Goal: Task Accomplishment & Management: Manage account settings

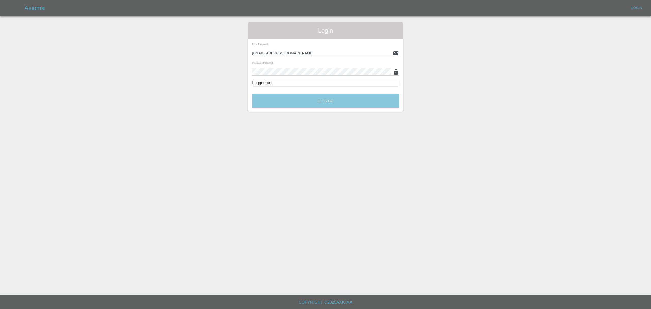
click at [321, 101] on button "Let's Go" at bounding box center [325, 101] width 147 height 14
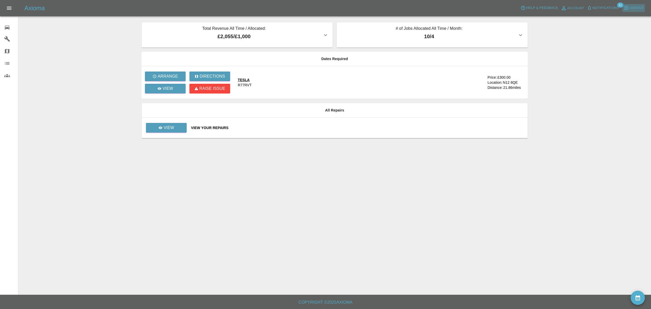
click at [633, 7] on span "Logout" at bounding box center [636, 8] width 15 height 6
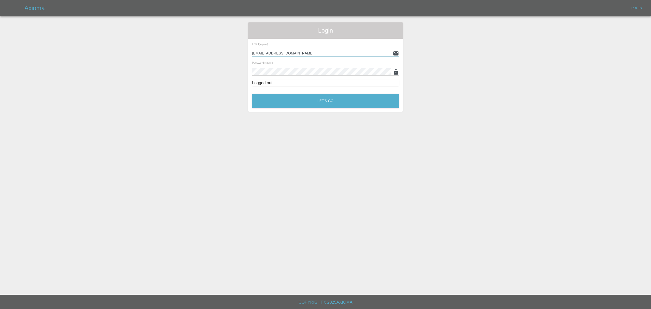
click at [319, 53] on input "info@365smartrepair.co.uk" at bounding box center [321, 53] width 139 height 7
type input "[PERSON_NAME][EMAIL_ADDRESS][DOMAIN_NAME]"
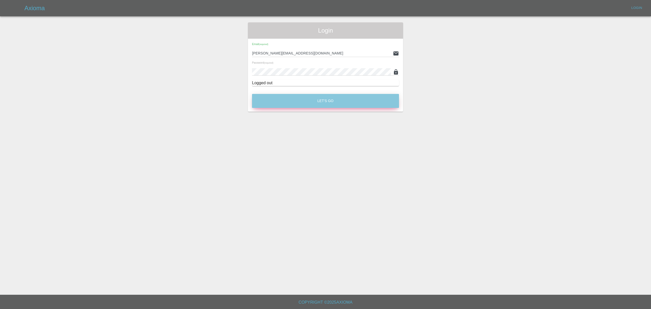
click at [325, 99] on button "Let's Go" at bounding box center [325, 101] width 147 height 14
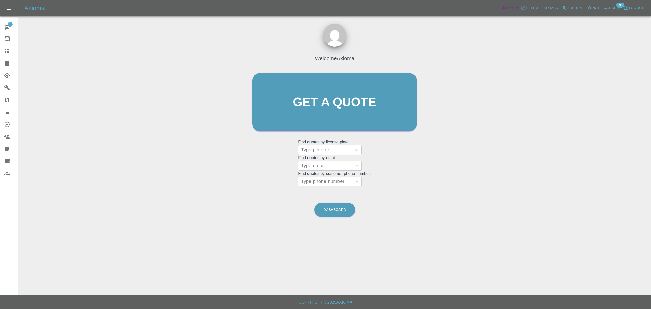
click at [505, 11] on link "Admin" at bounding box center [509, 8] width 19 height 8
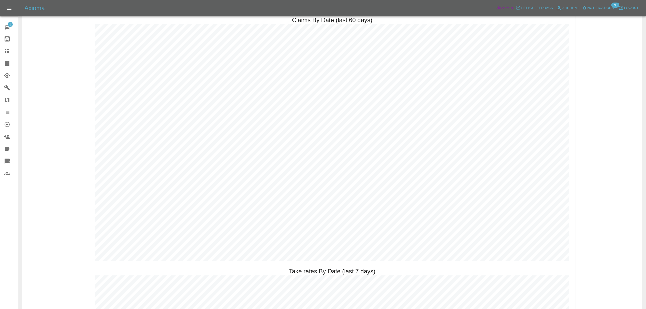
scroll to position [751, 0]
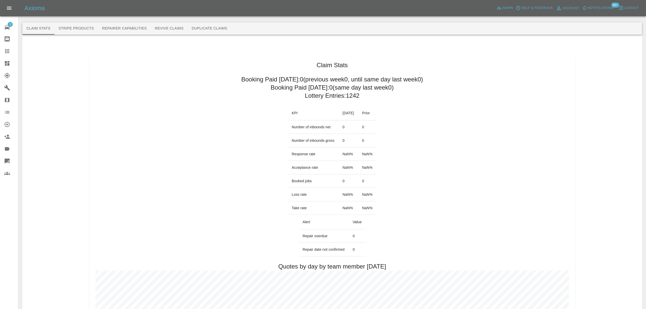
click at [608, 8] on span "Notifications" at bounding box center [601, 8] width 26 height 6
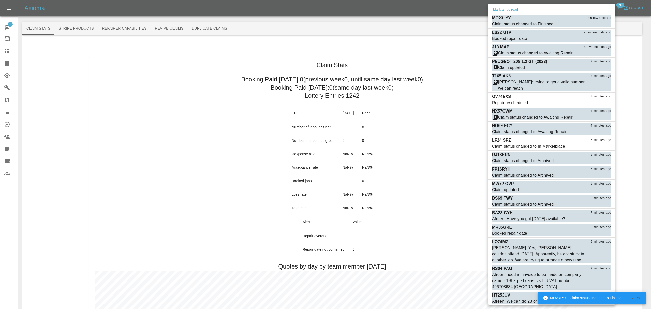
click at [516, 10] on button "Mark all as read" at bounding box center [505, 10] width 27 height 6
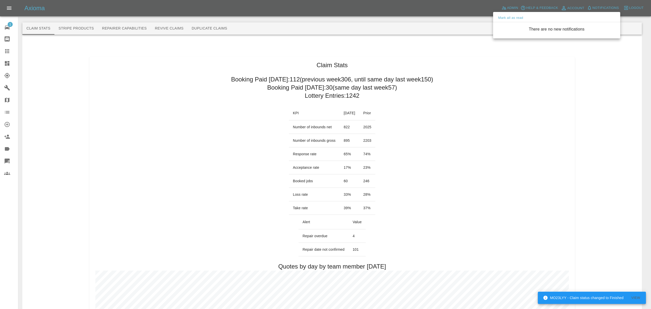
click at [440, 115] on div at bounding box center [325, 154] width 651 height 309
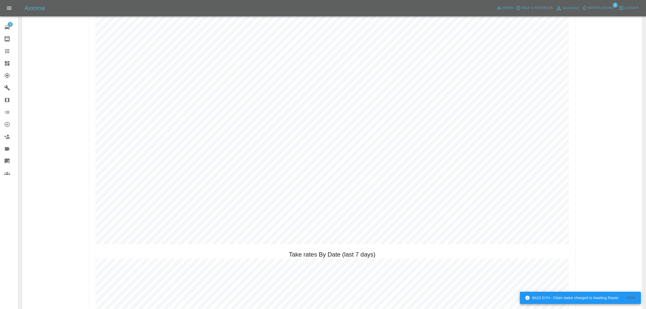
scroll to position [760, 0]
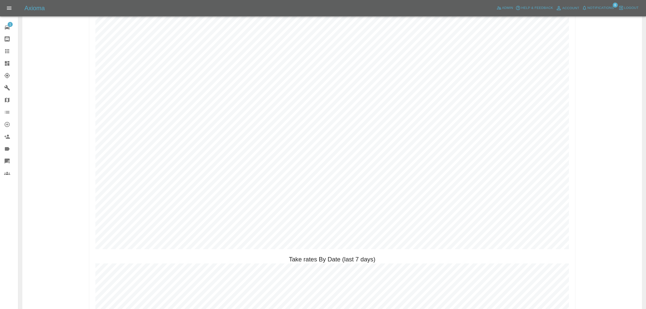
click at [598, 4] on button "Notifications" at bounding box center [598, 8] width 35 height 8
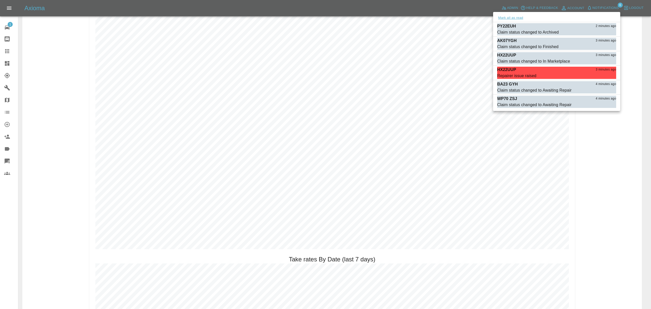
click at [514, 18] on button "Mark all as read" at bounding box center [510, 18] width 27 height 6
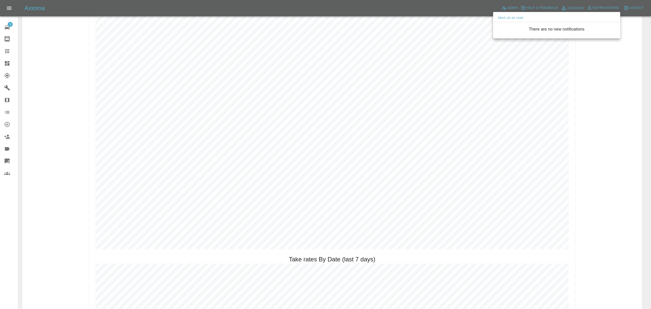
click at [411, 28] on div at bounding box center [325, 154] width 651 height 309
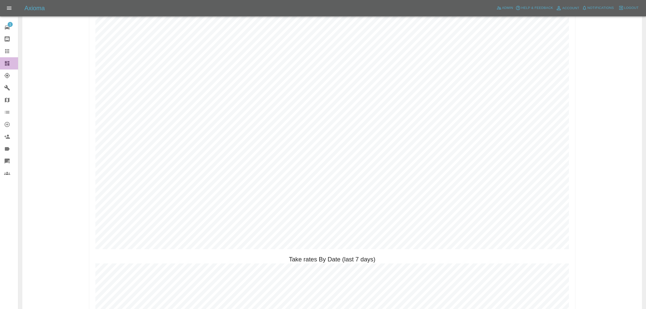
drag, startPoint x: 0, startPoint y: 64, endPoint x: 19, endPoint y: 64, distance: 19.3
click at [0, 64] on link "Dashboard" at bounding box center [9, 63] width 18 height 12
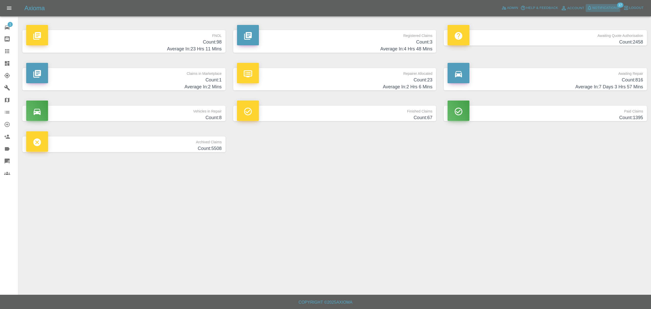
click at [597, 10] on span "Notifications" at bounding box center [606, 8] width 26 height 6
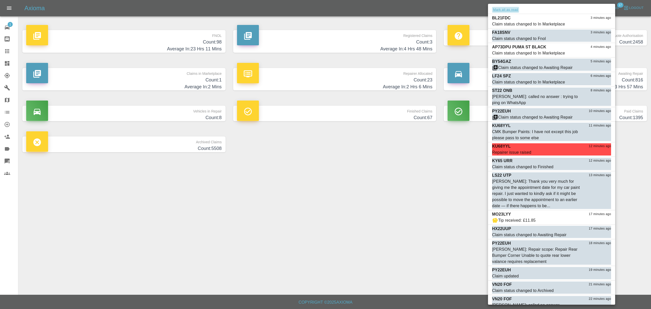
click at [517, 9] on button "Mark all as read" at bounding box center [505, 10] width 27 height 6
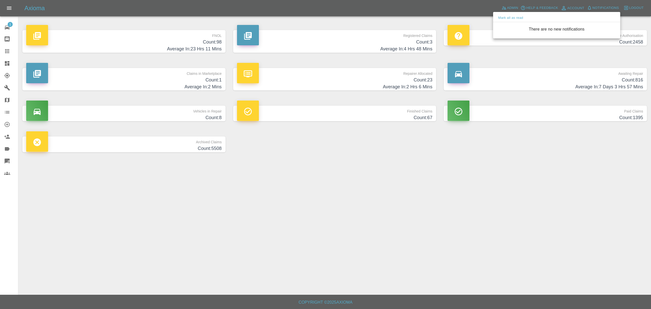
click at [432, 184] on div at bounding box center [325, 154] width 651 height 309
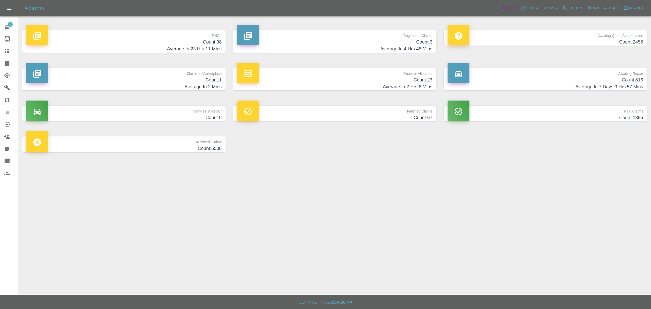
click at [512, 7] on span "Admin" at bounding box center [512, 8] width 11 height 6
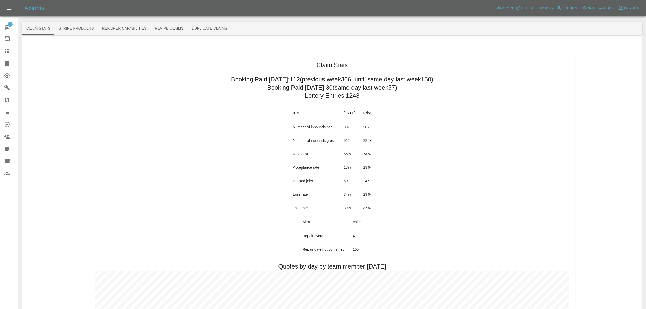
click at [3, 61] on link "Dashboard" at bounding box center [9, 63] width 18 height 12
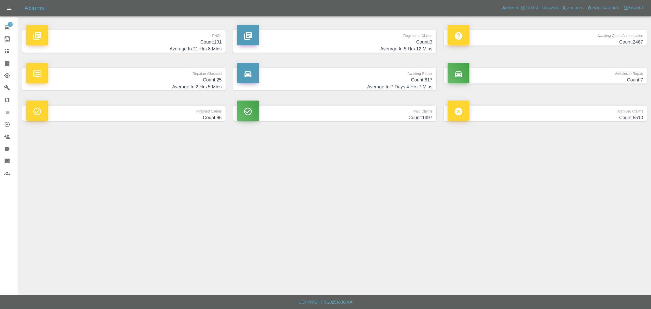
click at [2, 52] on link "Claims" at bounding box center [9, 51] width 18 height 12
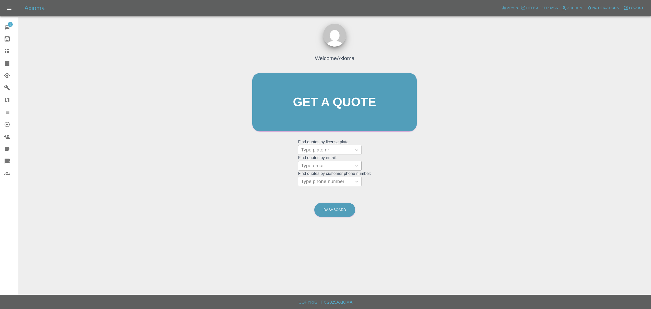
click at [321, 168] on div at bounding box center [325, 165] width 49 height 7
paste input "[PERSON_NAME] <[EMAIL_ADDRESS][DOMAIN_NAME]>"
type input "[EMAIL_ADDRESS][DOMAIN_NAME]"
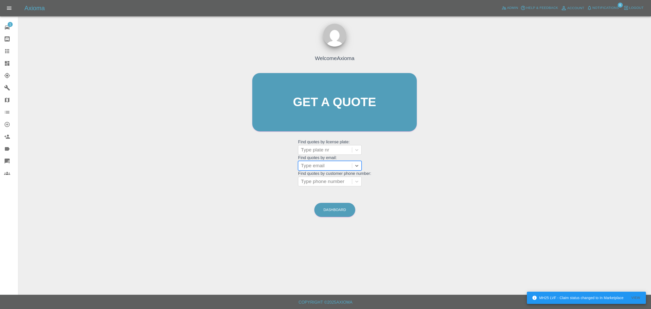
click at [315, 166] on div at bounding box center [325, 165] width 49 height 7
paste input "[PERSON_NAME] <[EMAIL_ADDRESS][DOMAIN_NAME]>"
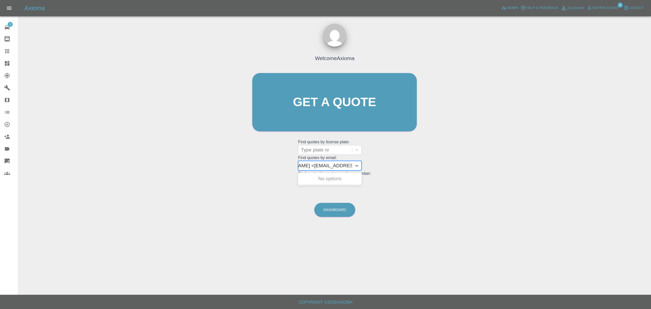
scroll to position [0, 3]
type input "[EMAIL_ADDRESS][DOMAIN_NAME]"
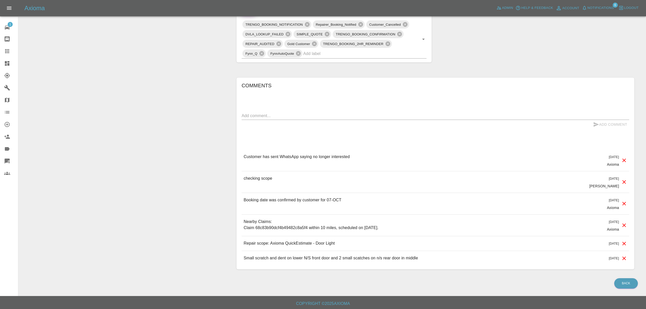
scroll to position [305, 0]
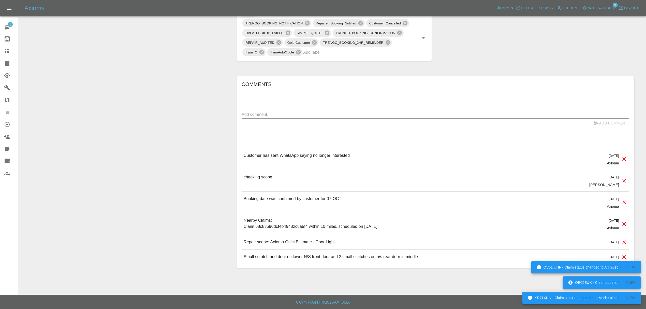
click at [6, 46] on link "Claims" at bounding box center [9, 51] width 18 height 12
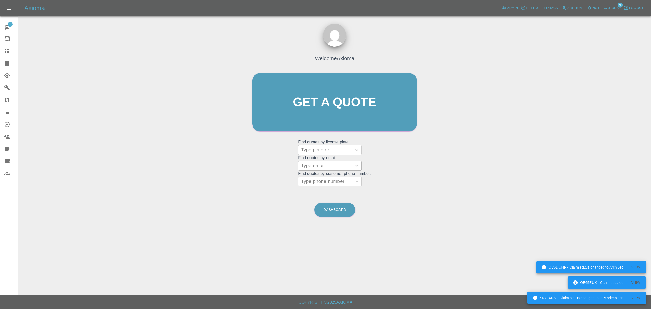
click at [313, 166] on div at bounding box center [325, 165] width 49 height 7
paste input "[PERSON_NAME] <[EMAIL_ADDRESS][DOMAIN_NAME]>"
type input "[PERSON_NAME] <[EMAIL_ADDRESS][DOMAIN_NAME]>"
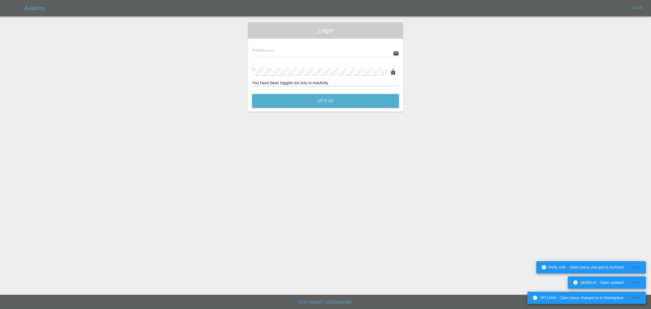
type input "[PERSON_NAME][EMAIL_ADDRESS][DOMAIN_NAME]"
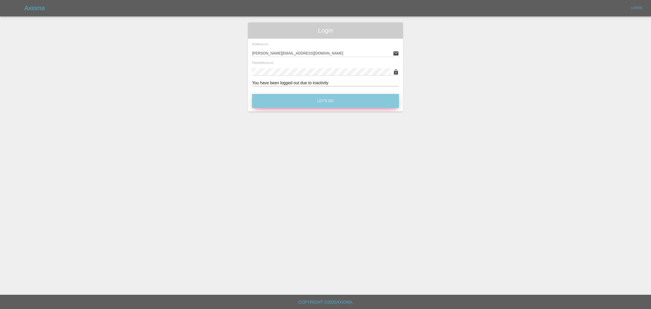
click at [324, 101] on button "Let's Go" at bounding box center [325, 101] width 147 height 14
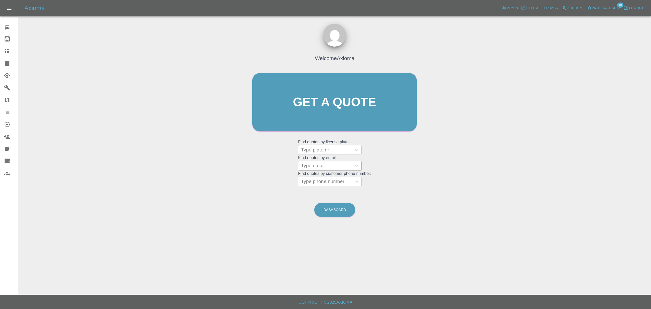
click at [313, 165] on div at bounding box center [325, 165] width 49 height 7
paste input "[PERSON_NAME] <[EMAIL_ADDRESS][DOMAIN_NAME]>"
type input "[EMAIL_ADDRESS][DOMAIN_NAME]"
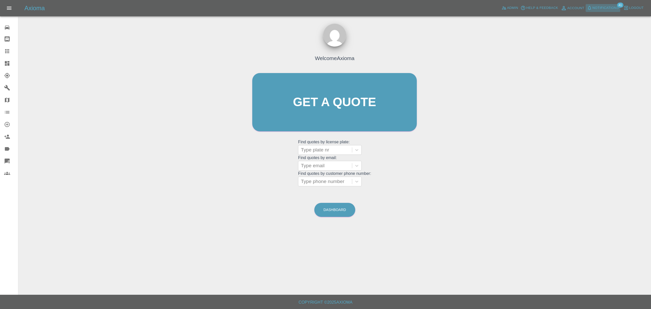
click at [611, 6] on span "Notifications" at bounding box center [606, 8] width 26 height 6
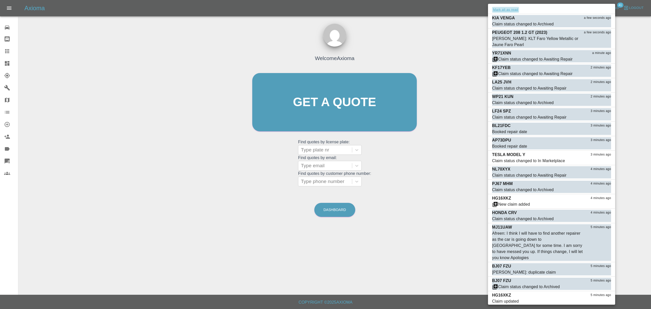
click at [510, 10] on button "Mark all as read" at bounding box center [505, 10] width 27 height 6
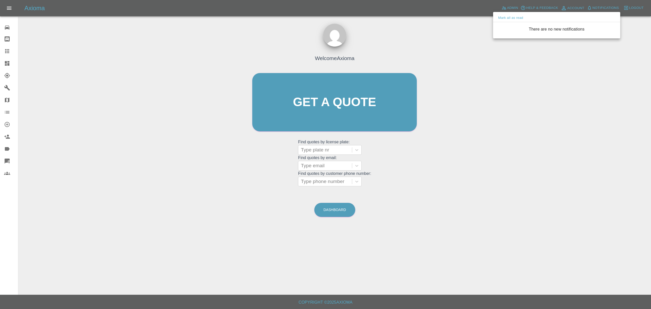
click at [475, 61] on div at bounding box center [325, 154] width 651 height 309
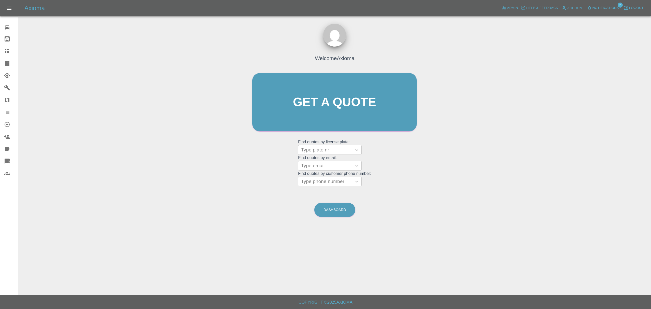
click at [600, 11] on button "Notifications" at bounding box center [603, 8] width 35 height 8
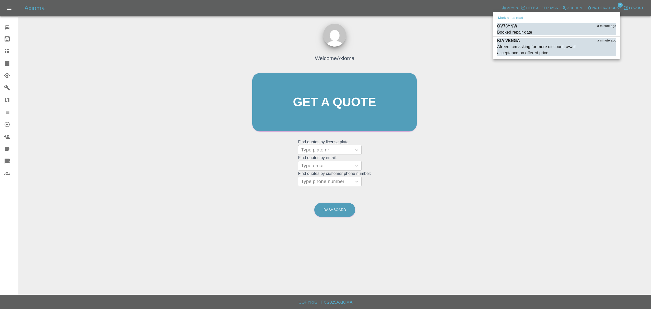
click at [517, 17] on button "Mark all as read" at bounding box center [510, 18] width 27 height 6
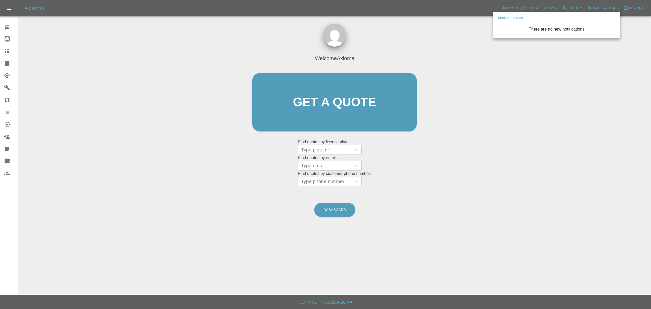
click at [446, 88] on div at bounding box center [325, 154] width 651 height 309
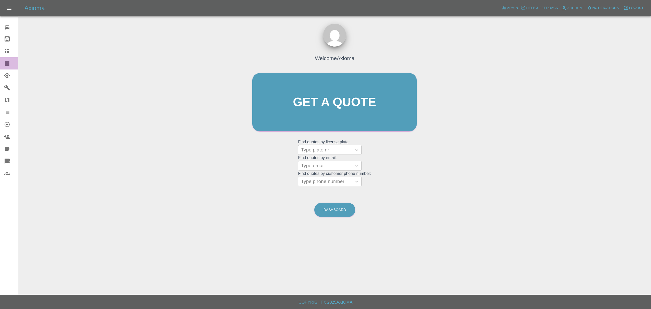
click at [12, 65] on div at bounding box center [11, 63] width 14 height 6
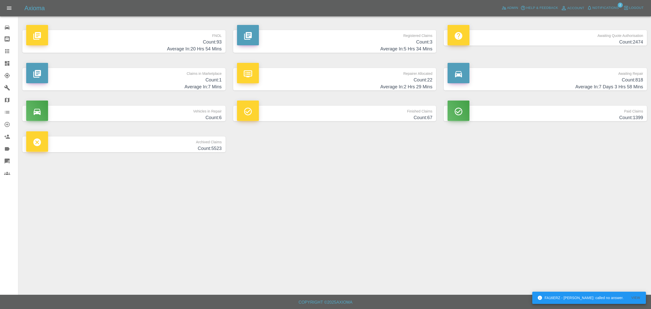
click at [607, 9] on span "Notifications" at bounding box center [606, 8] width 26 height 6
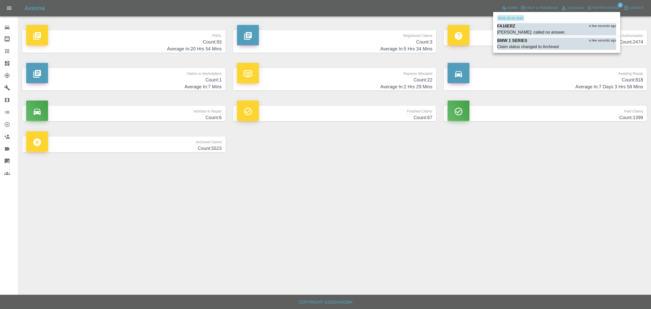
click at [514, 16] on button "Mark all as read" at bounding box center [510, 18] width 27 height 6
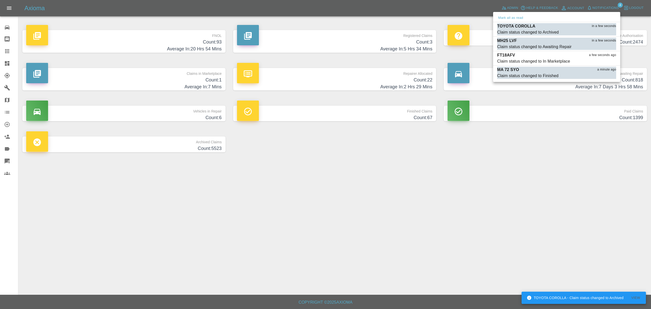
click at [300, 43] on div at bounding box center [325, 154] width 651 height 309
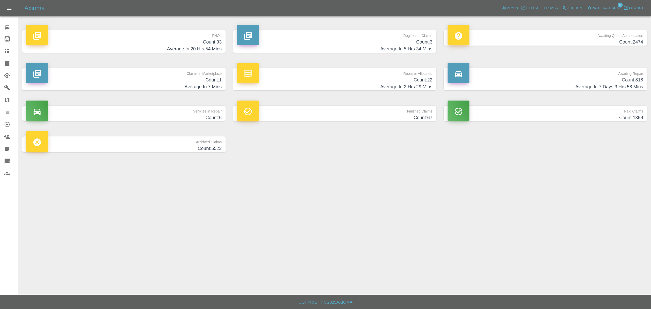
drag, startPoint x: 299, startPoint y: 299, endPoint x: 363, endPoint y: 300, distance: 64.6
click at [363, 300] on h6 "Copyright © 2025 Axioma" at bounding box center [325, 302] width 643 height 7
drag, startPoint x: 350, startPoint y: 300, endPoint x: 292, endPoint y: 301, distance: 58.0
click at [292, 301] on h6 "Copyright © 2025 Axioma" at bounding box center [325, 302] width 643 height 7
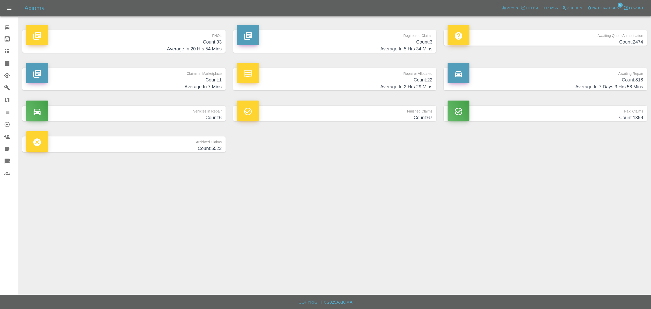
click at [292, 301] on h6 "Copyright © 2025 Axioma" at bounding box center [325, 302] width 643 height 7
drag, startPoint x: 293, startPoint y: 300, endPoint x: 374, endPoint y: 298, distance: 81.2
click at [374, 298] on footer "Copyright © 2025 Axioma" at bounding box center [325, 302] width 651 height 14
